Goal: Information Seeking & Learning: Learn about a topic

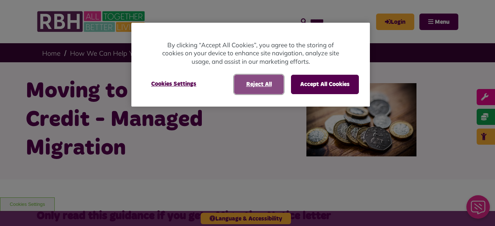
click at [254, 88] on button "Reject All" at bounding box center [259, 84] width 50 height 19
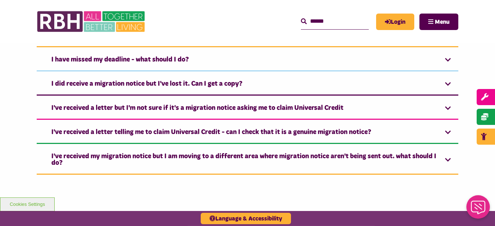
scroll to position [1285, 0]
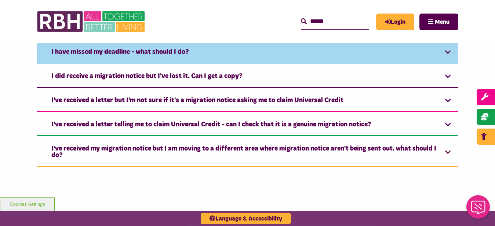
click at [449, 52] on link "I have missed my deadline - what should I do?" at bounding box center [248, 52] width 422 height 22
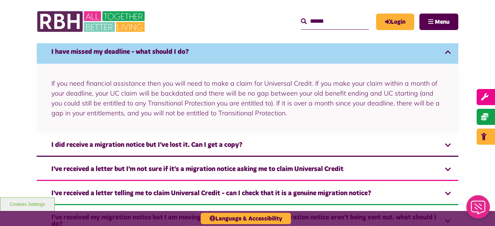
click at [449, 52] on link "I have missed my deadline - what should I do?" at bounding box center [248, 52] width 422 height 22
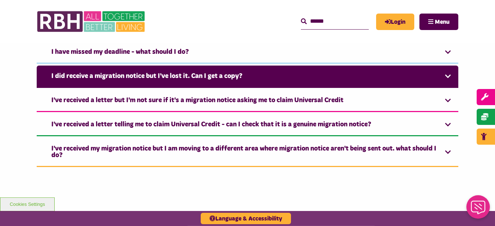
click at [448, 78] on link "I did receive a migration notice but I've lost it. Can I get a copy?" at bounding box center [248, 77] width 422 height 22
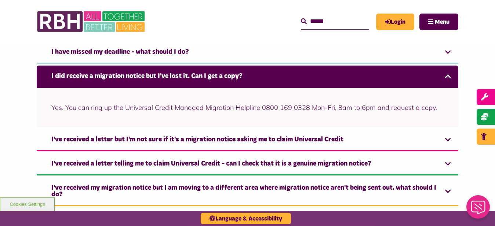
click at [448, 78] on link "I did receive a migration notice but I've lost it. Can I get a copy?" at bounding box center [248, 77] width 422 height 22
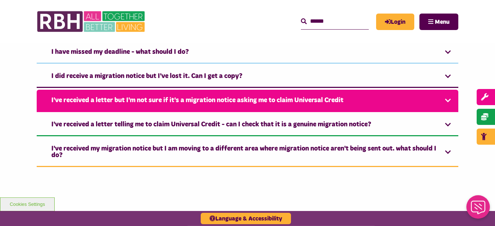
click at [448, 101] on link "I've received a letter but I'm not sure if it's a migration notice asking me to…" at bounding box center [248, 101] width 422 height 22
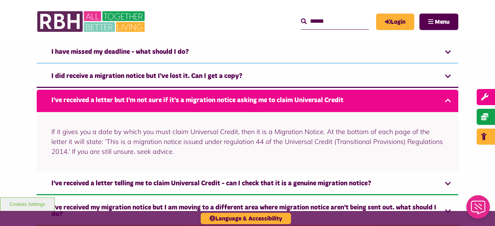
click at [448, 101] on link "I've received a letter but I'm not sure if it's a migration notice asking me to…" at bounding box center [248, 101] width 422 height 22
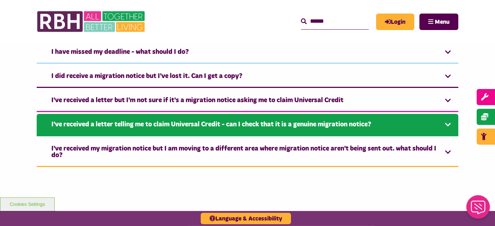
click at [448, 124] on link "I've received a letter telling me to claim Universal Credit - can I check that …" at bounding box center [248, 125] width 422 height 22
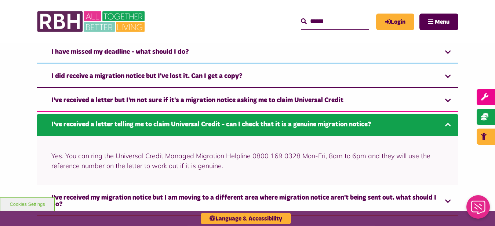
click at [448, 124] on link "I've received a letter telling me to claim Universal Credit - can I check that …" at bounding box center [248, 125] width 422 height 22
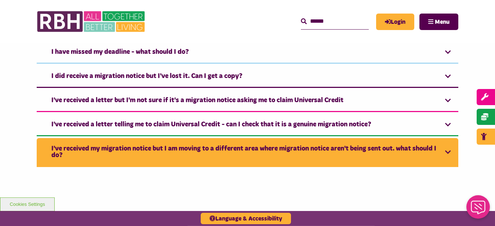
click at [446, 151] on link "I've received my migration notice but I am moving to a different area where mig…" at bounding box center [248, 152] width 422 height 29
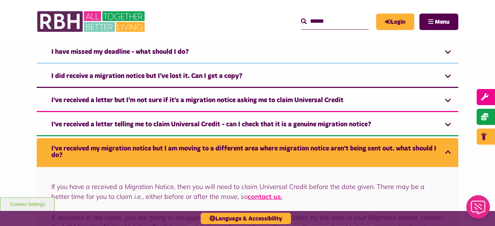
click at [446, 151] on link "I've received my migration notice but I am moving to a different area where mig…" at bounding box center [248, 152] width 422 height 29
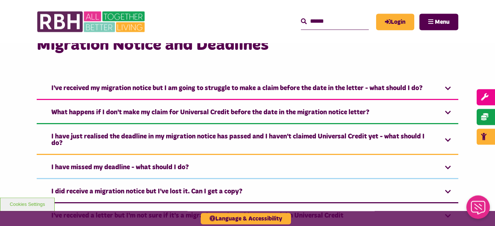
scroll to position [1162, 0]
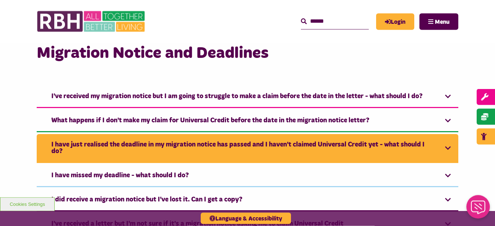
click at [447, 146] on link "I have just realised the deadline in my migration notice has passed and I haven…" at bounding box center [248, 148] width 422 height 29
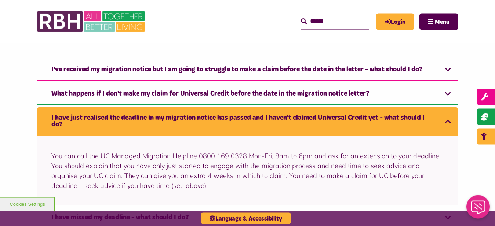
scroll to position [1149, 0]
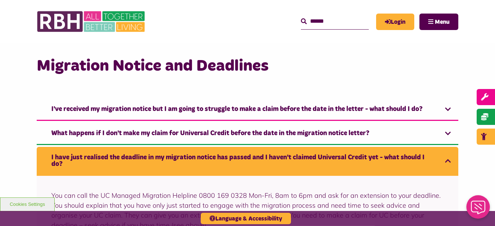
click at [446, 161] on link "I have just realised the deadline in my migration notice has passed and I haven…" at bounding box center [248, 161] width 422 height 29
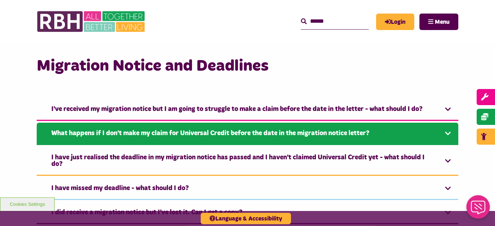
click at [449, 134] on link "What happens if I don't make my claim for Universal Credit before the date in t…" at bounding box center [248, 134] width 422 height 22
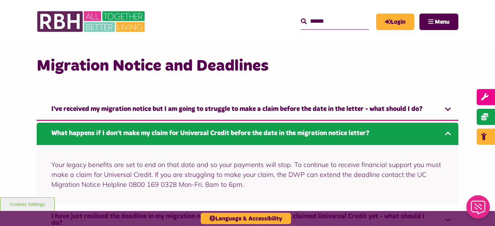
click at [449, 134] on link "What happens if I don't make my claim for Universal Credit before the date in t…" at bounding box center [248, 134] width 422 height 22
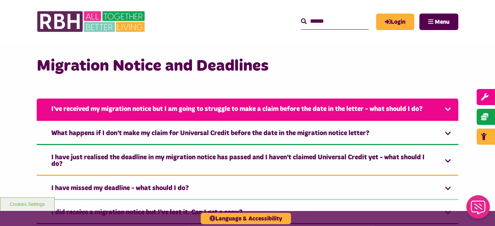
click at [448, 110] on link "I've received my migration notice but I am going to struggle to make a claim be…" at bounding box center [248, 110] width 422 height 22
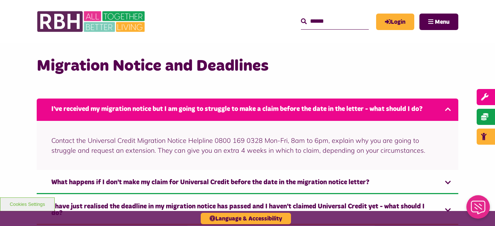
click at [448, 110] on link "I've received my migration notice but I am going to struggle to make a claim be…" at bounding box center [248, 110] width 422 height 22
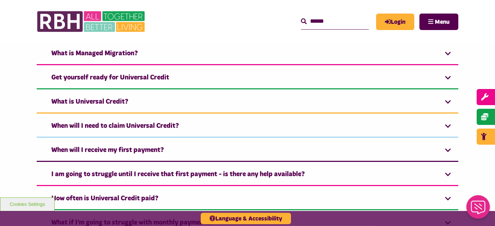
scroll to position [903, 0]
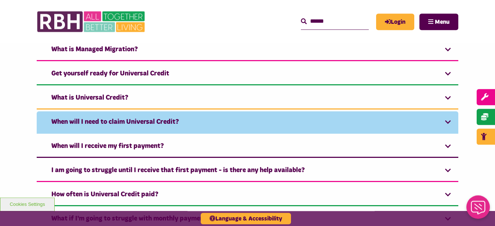
click at [447, 121] on link "When will I need to claim Universal Credit?" at bounding box center [248, 123] width 422 height 22
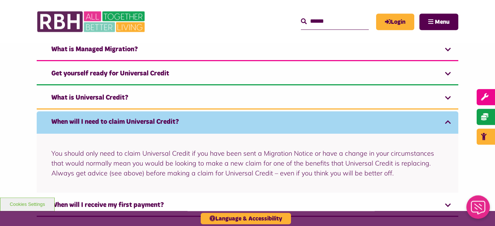
click at [447, 121] on link "When will I need to claim Universal Credit?" at bounding box center [248, 123] width 422 height 22
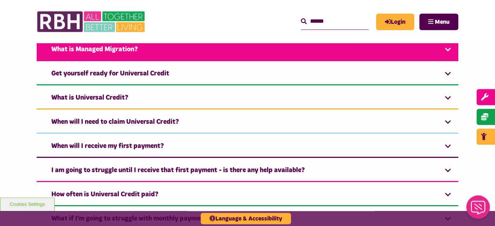
click at [446, 55] on link "What is Managed Migration?" at bounding box center [248, 50] width 422 height 22
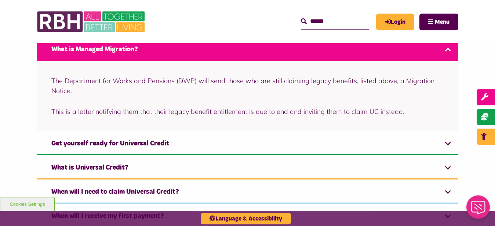
click at [446, 55] on link "What is Managed Migration?" at bounding box center [248, 50] width 422 height 22
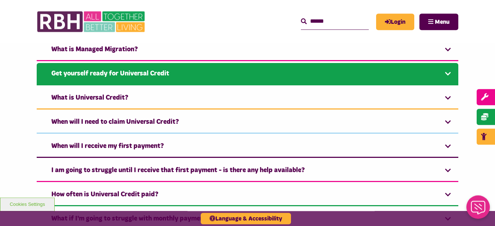
click at [448, 73] on link "Get yourself ready for Universal Credit" at bounding box center [248, 74] width 422 height 22
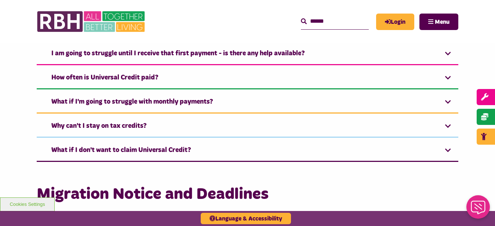
scroll to position [1308, 0]
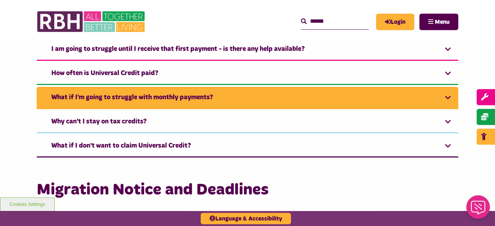
click at [446, 96] on link "What if I'm going to struggle with monthly payments?" at bounding box center [248, 98] width 422 height 22
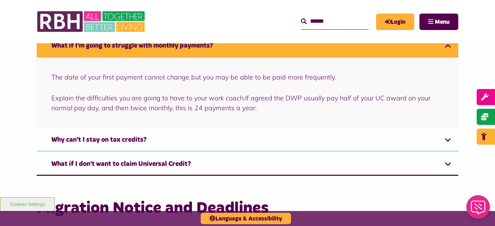
scroll to position [1111, 0]
